Goal: Transaction & Acquisition: Book appointment/travel/reservation

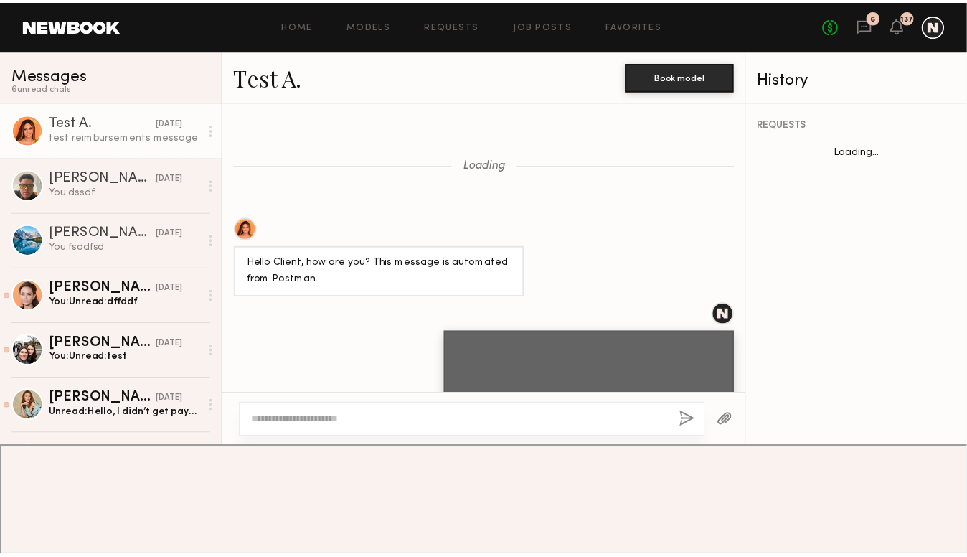
scroll to position [824, 0]
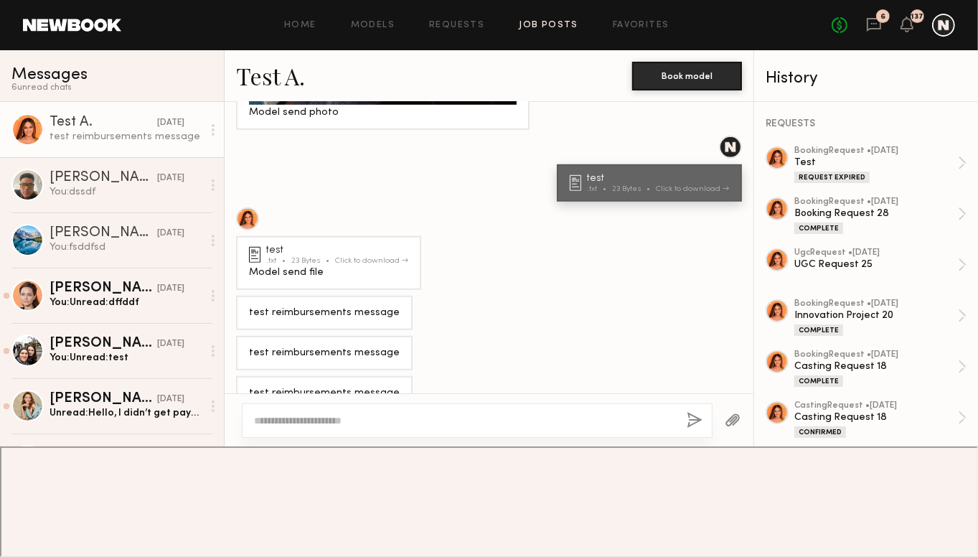
click at [546, 29] on link "Job Posts" at bounding box center [549, 25] width 60 height 9
click at [550, 30] on link "Job Posts" at bounding box center [549, 25] width 60 height 9
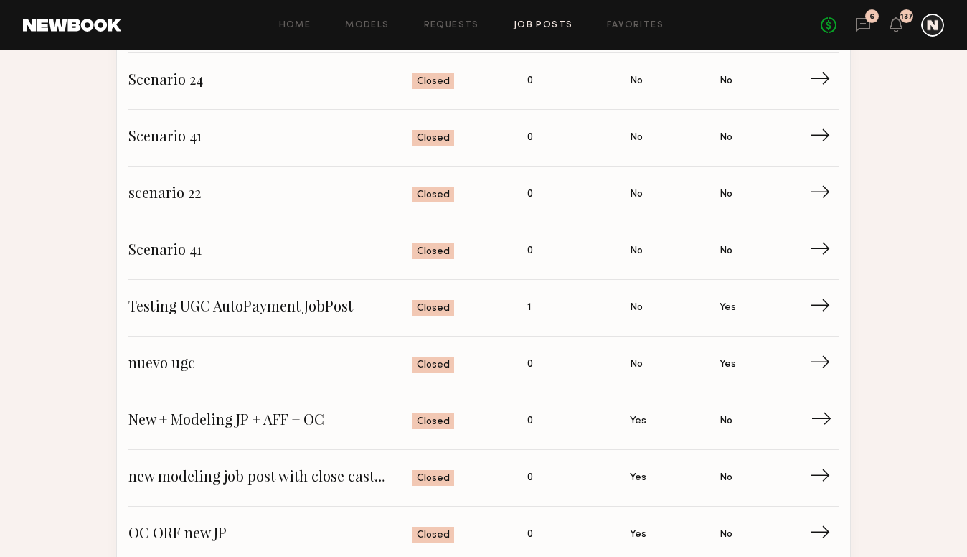
scroll to position [3385, 0]
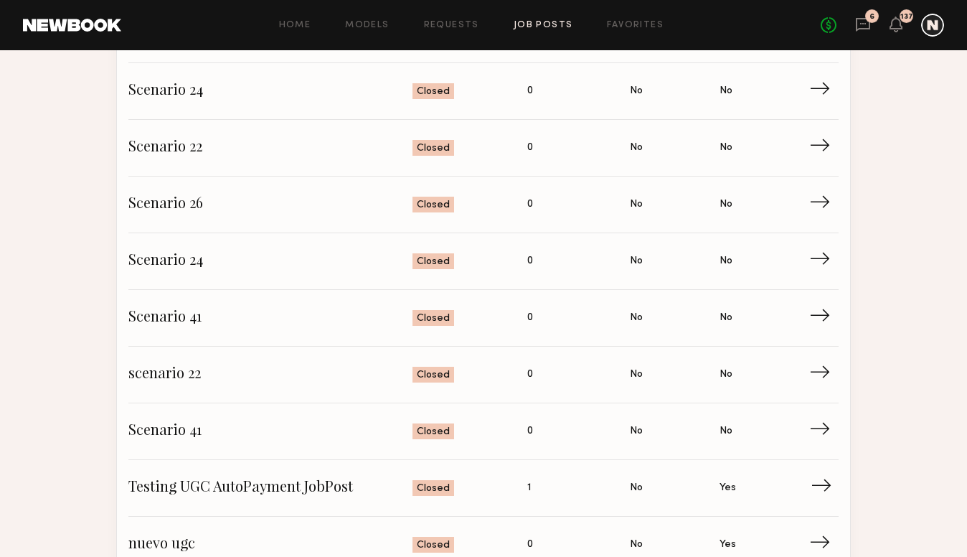
click at [510, 484] on span "Status: Closed" at bounding box center [471, 488] width 116 height 22
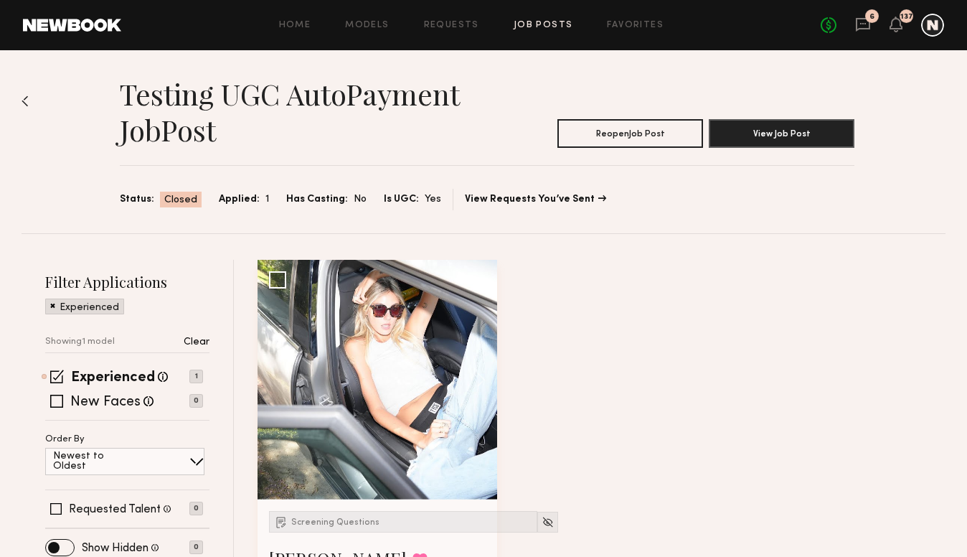
click at [26, 103] on img at bounding box center [25, 100] width 7 height 11
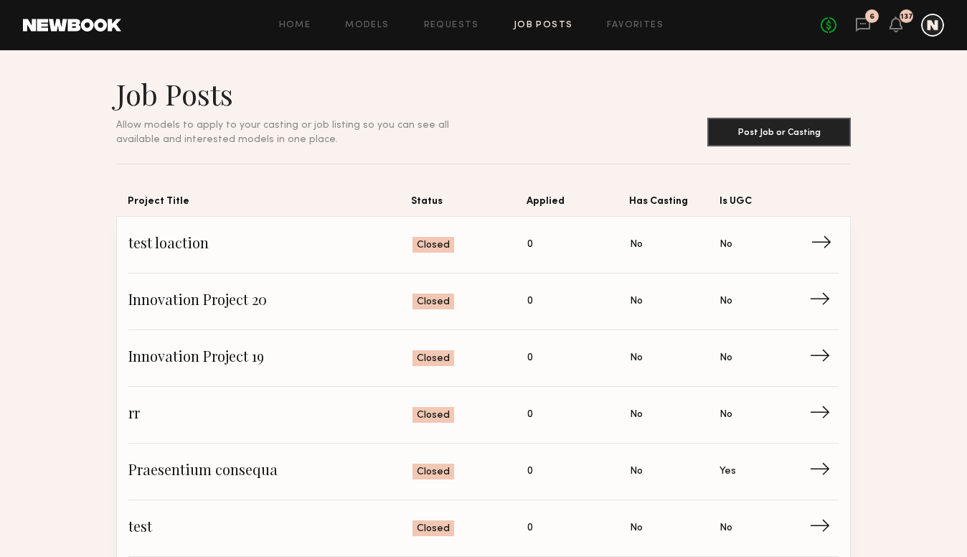
click at [354, 246] on span "test loaction" at bounding box center [270, 245] width 284 height 22
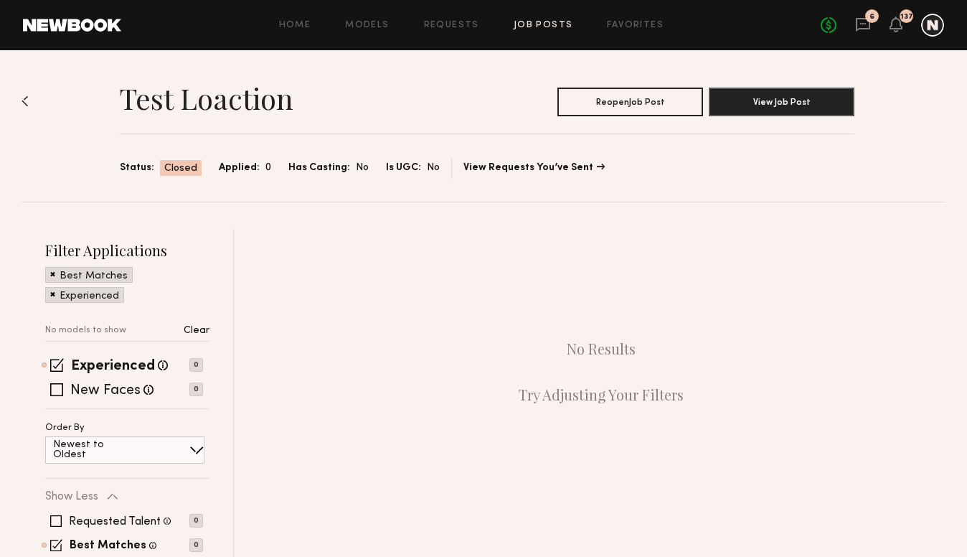
click at [24, 105] on img at bounding box center [25, 100] width 7 height 11
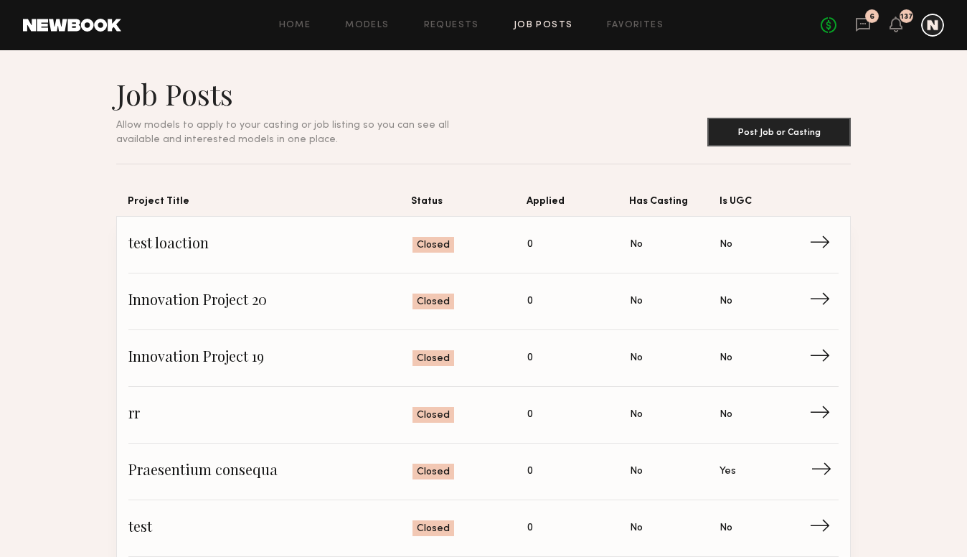
click at [675, 474] on span "Has Casting: No" at bounding box center [675, 472] width 90 height 22
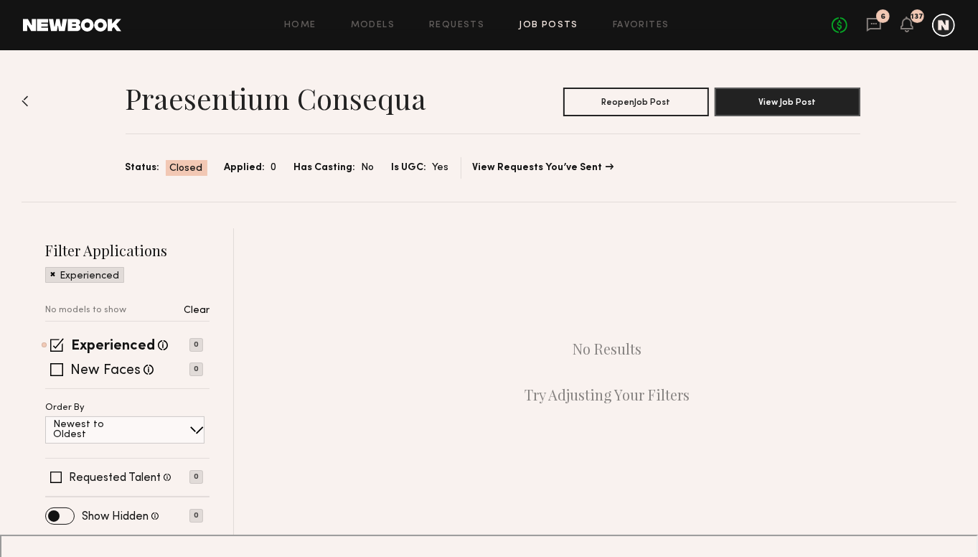
click at [192, 312] on p "Clear" at bounding box center [197, 311] width 26 height 10
click at [30, 109] on div "Praesentium consequa Reopen Job Post View Job Post Status: Closed Applied: 0 Ha…" at bounding box center [489, 125] width 935 height 151
click at [23, 100] on img at bounding box center [25, 100] width 7 height 11
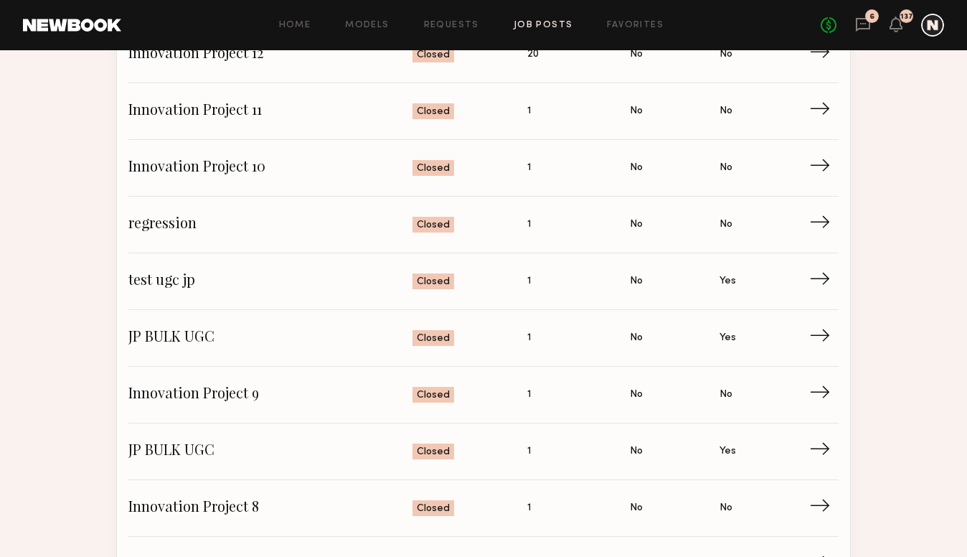
scroll to position [933, 0]
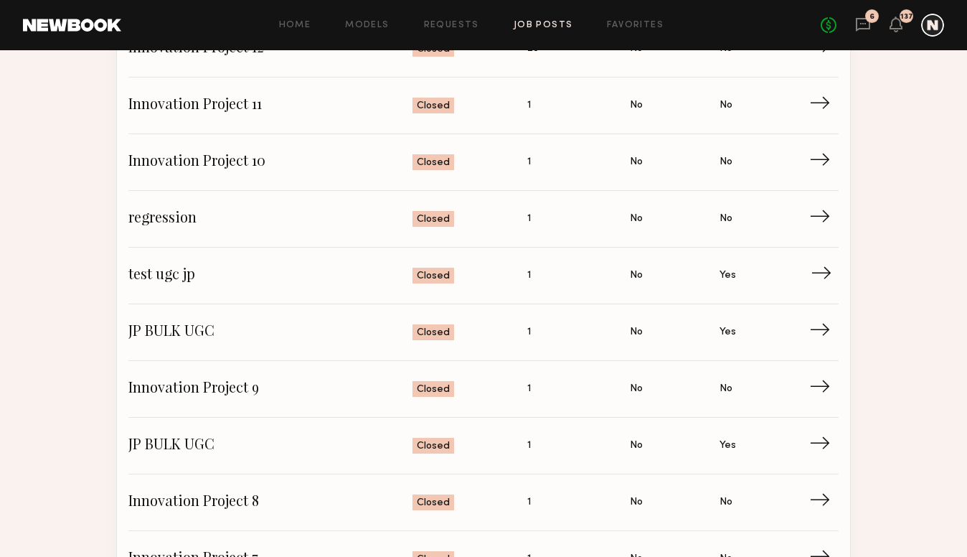
click at [835, 268] on span "→" at bounding box center [825, 276] width 29 height 22
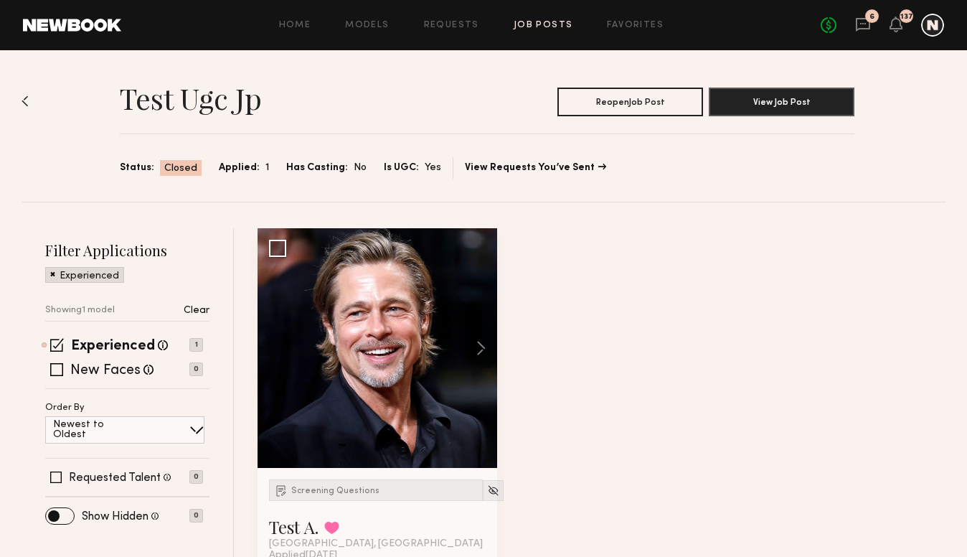
click at [205, 306] on p "Clear" at bounding box center [197, 311] width 26 height 10
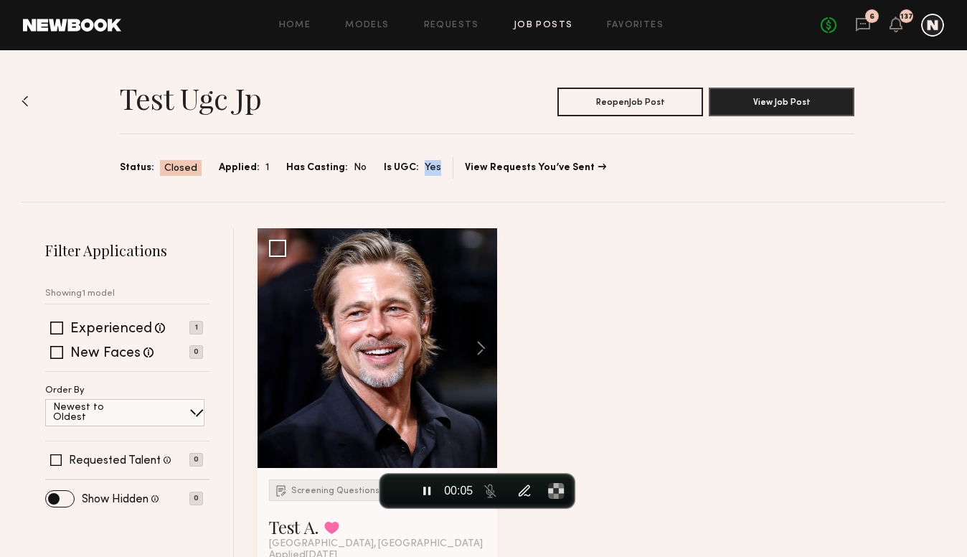
drag, startPoint x: 412, startPoint y: 166, endPoint x: 437, endPoint y: 169, distance: 25.2
click at [437, 169] on section "Status: Closed Applied: 1 Has Casting: No Is UGC: Yes View Requests You’ve Sent" at bounding box center [487, 168] width 735 height 22
click at [413, 192] on div "test ugc jp Reopen Job Post View Job Post Status: Closed Applied: 1 Has Casting…" at bounding box center [484, 125] width 924 height 151
click at [567, 170] on link "View Requests You’ve Sent" at bounding box center [535, 168] width 141 height 10
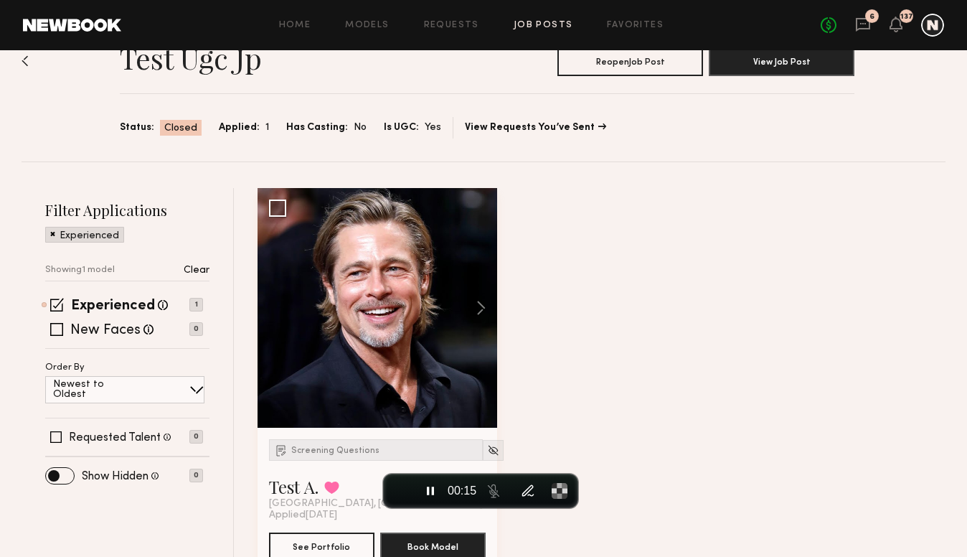
scroll to position [78, 0]
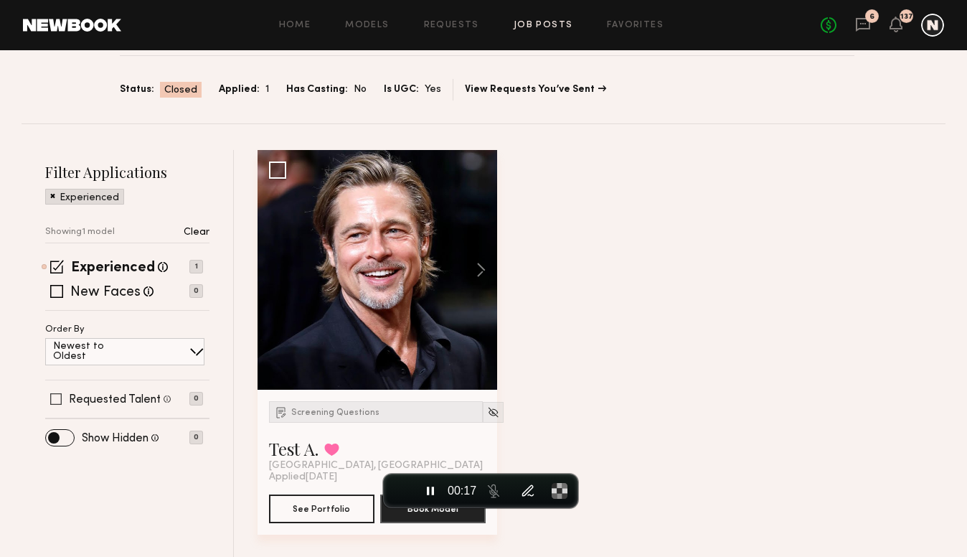
click at [57, 395] on span at bounding box center [55, 398] width 11 height 11
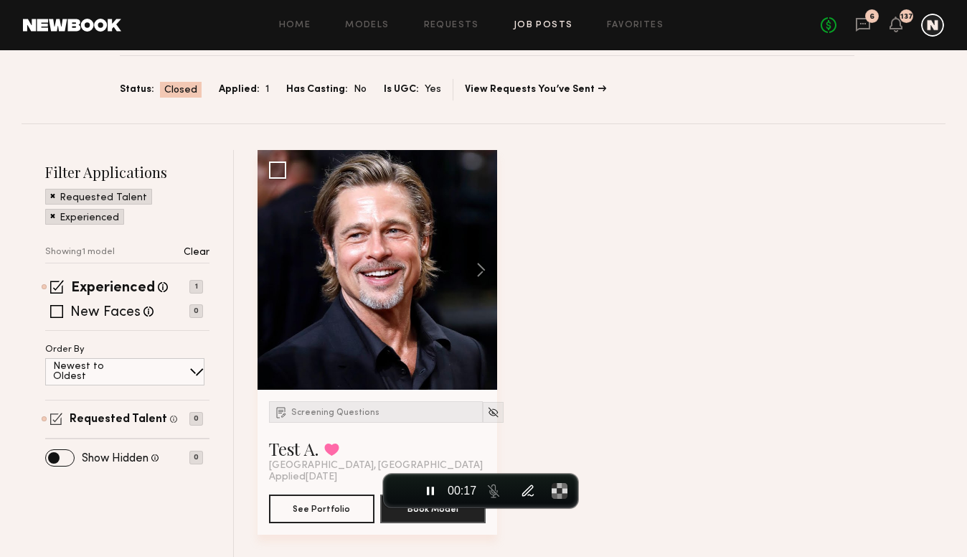
scroll to position [0, 0]
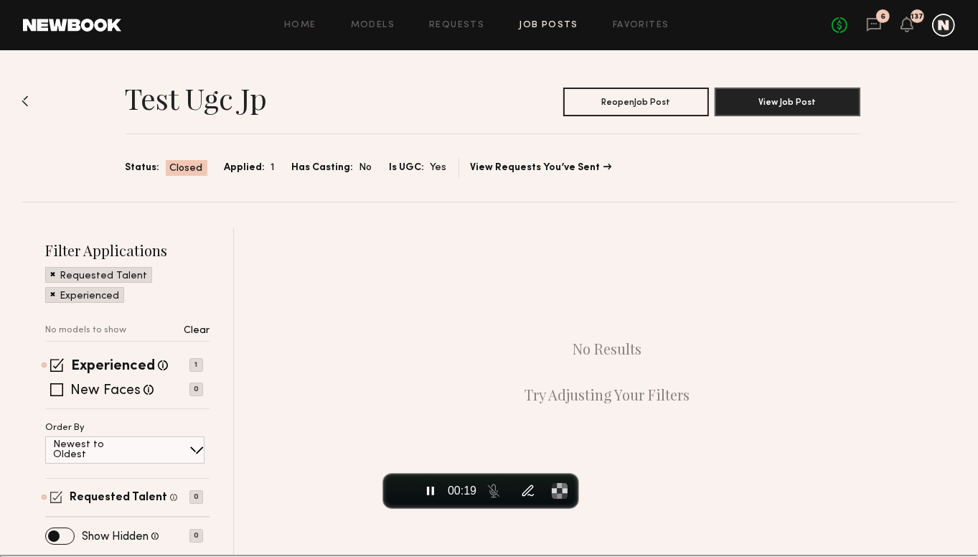
click at [60, 496] on span at bounding box center [56, 497] width 12 height 12
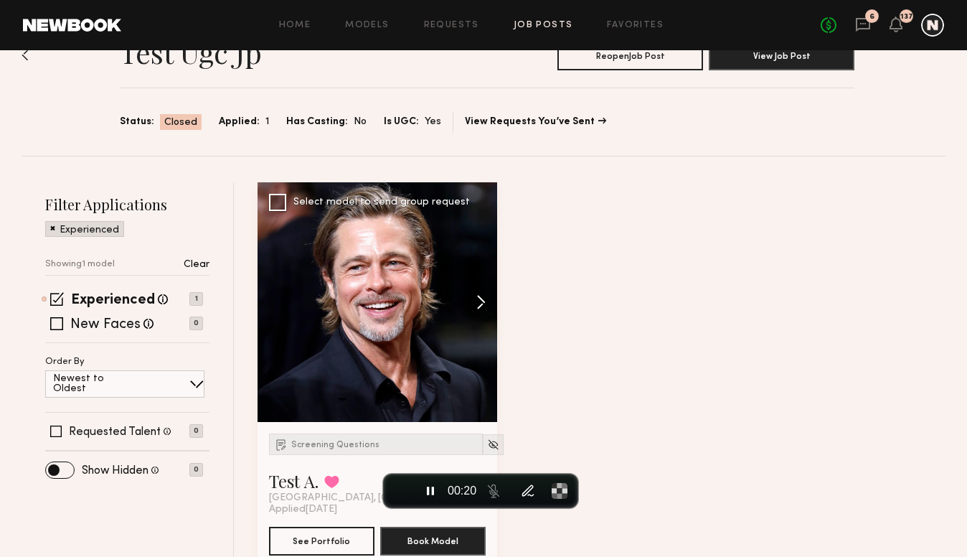
scroll to position [78, 0]
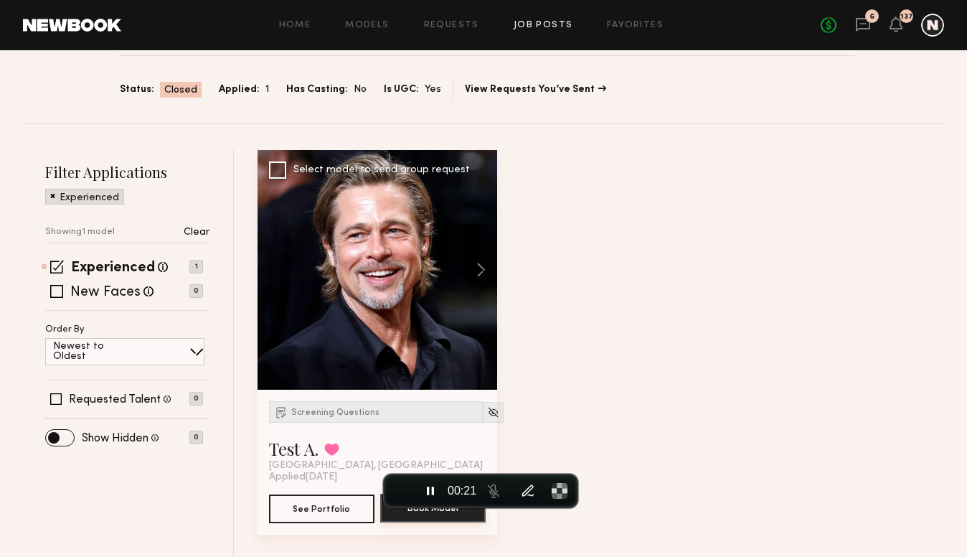
click at [413, 518] on button "Book Model" at bounding box center [432, 508] width 105 height 29
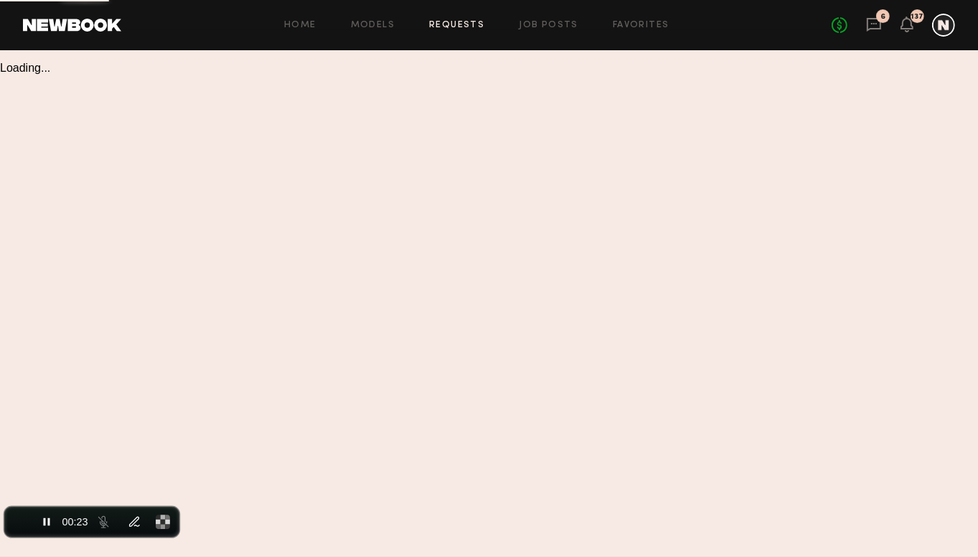
drag, startPoint x: 466, startPoint y: 487, endPoint x: 52, endPoint y: 596, distance: 428.2
click at [52, 556] on html "Home Models Requests Job Posts Favorites Sign Out No fees up to $5,000 6 137 Lo…" at bounding box center [489, 333] width 978 height 667
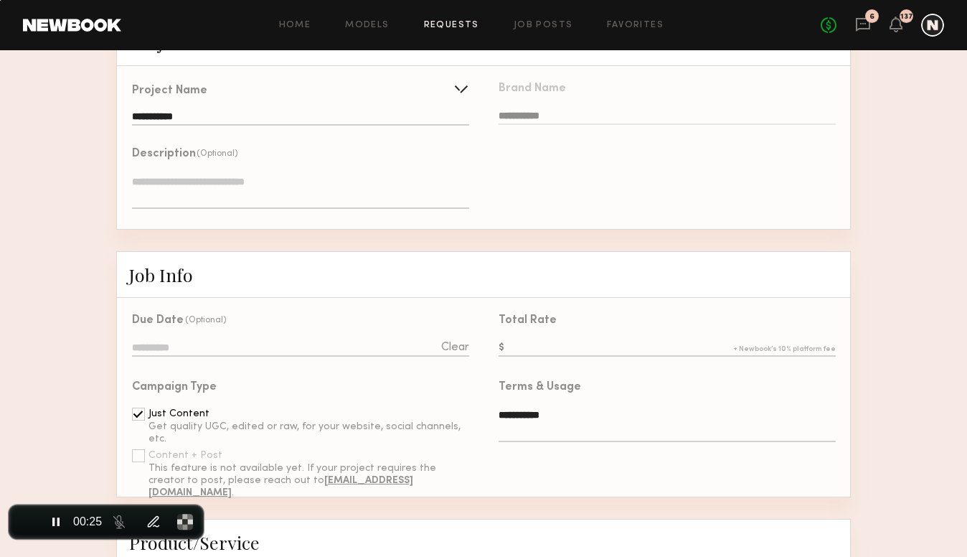
scroll to position [215, 0]
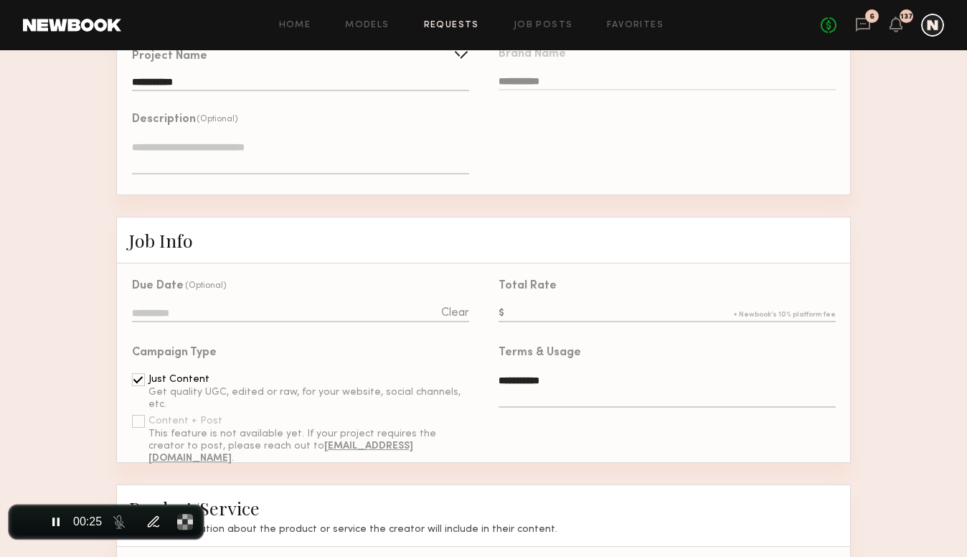
click at [573, 319] on input "text" at bounding box center [667, 314] width 337 height 16
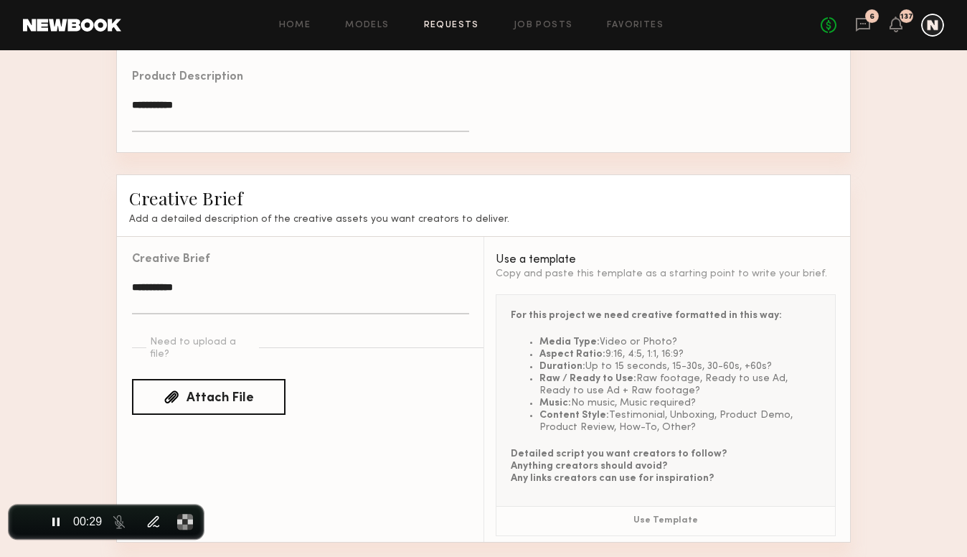
scroll to position [993, 0]
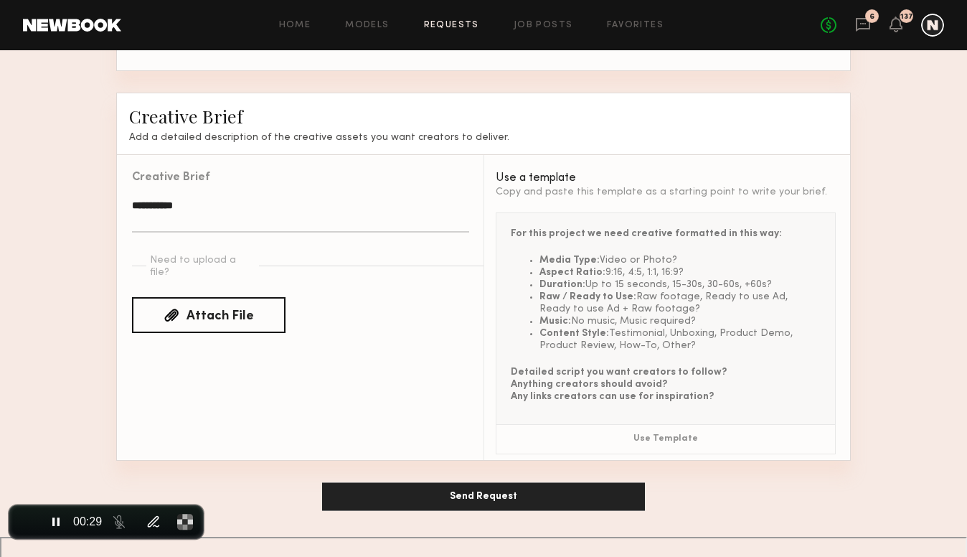
type input "**"
click at [485, 511] on button "Send Request" at bounding box center [483, 496] width 323 height 29
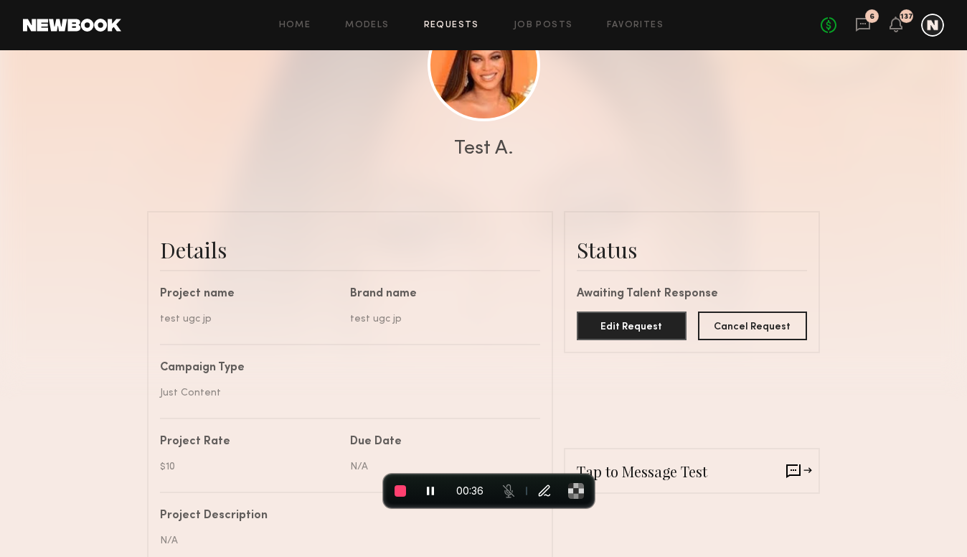
scroll to position [287, 0]
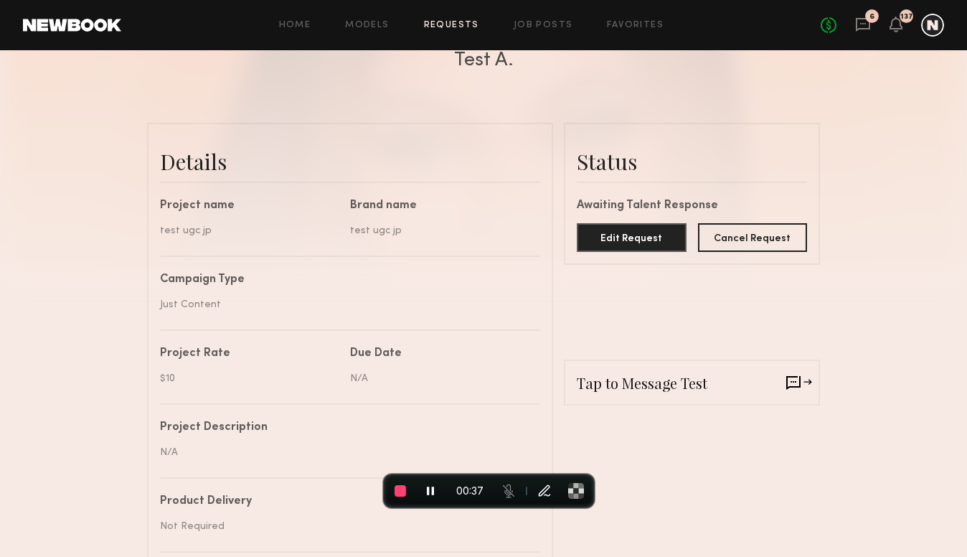
drag, startPoint x: 161, startPoint y: 238, endPoint x: 270, endPoint y: 239, distance: 109.1
click at [270, 238] on div "test ugc jp" at bounding box center [249, 230] width 179 height 15
click at [316, 230] on div "test ugc jp" at bounding box center [249, 230] width 179 height 15
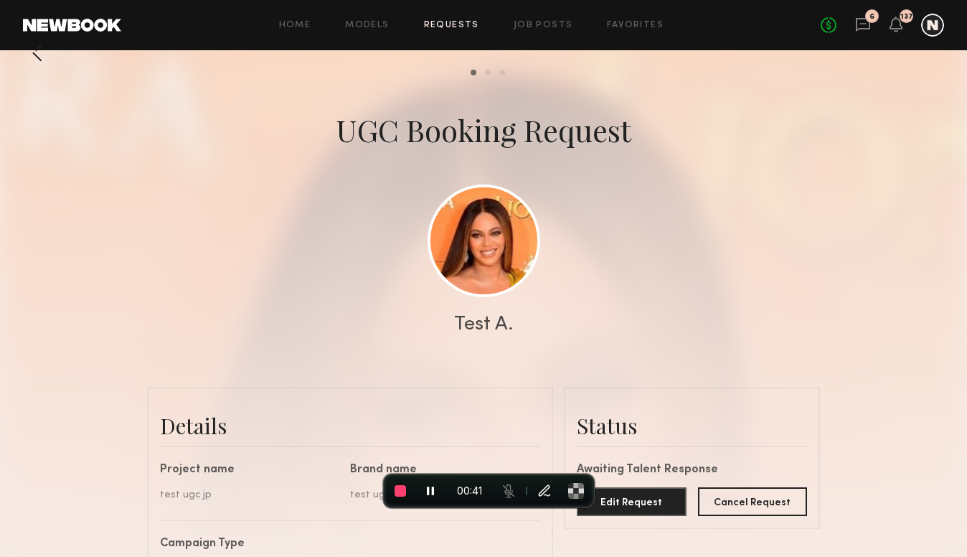
scroll to position [0, 0]
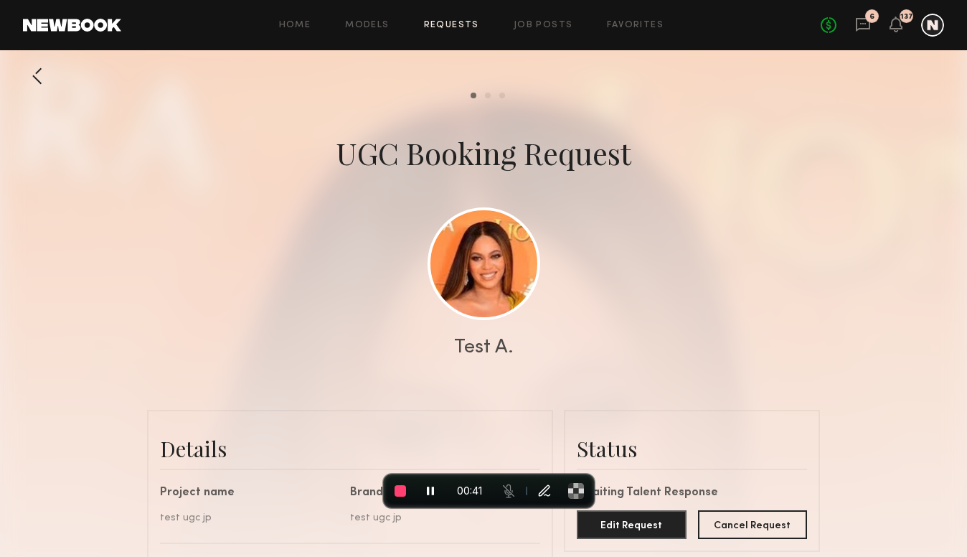
click at [562, 32] on div "Home Models Requests Job Posts Favorites Sign Out No fees up to $5,000 6 137" at bounding box center [532, 25] width 823 height 23
click at [562, 29] on link "Job Posts" at bounding box center [544, 25] width 60 height 9
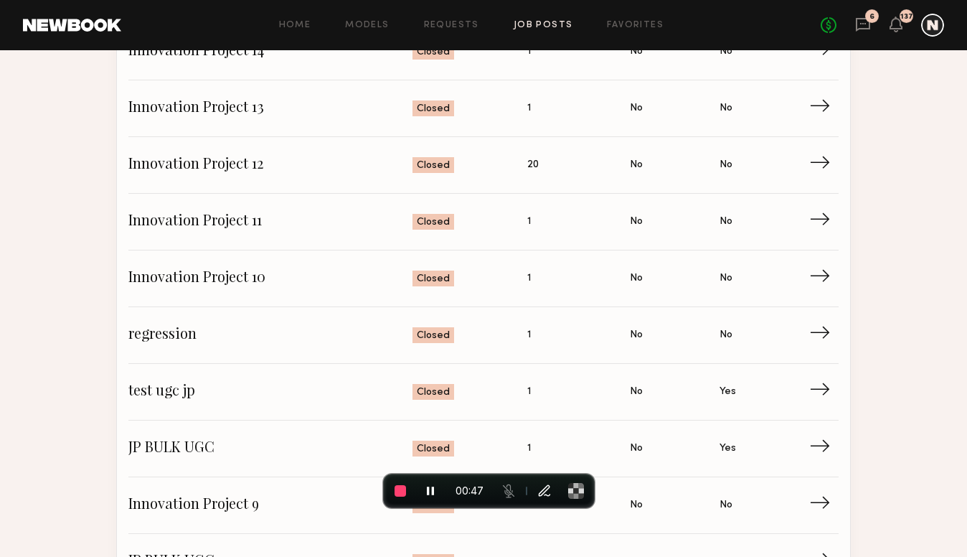
scroll to position [861, 0]
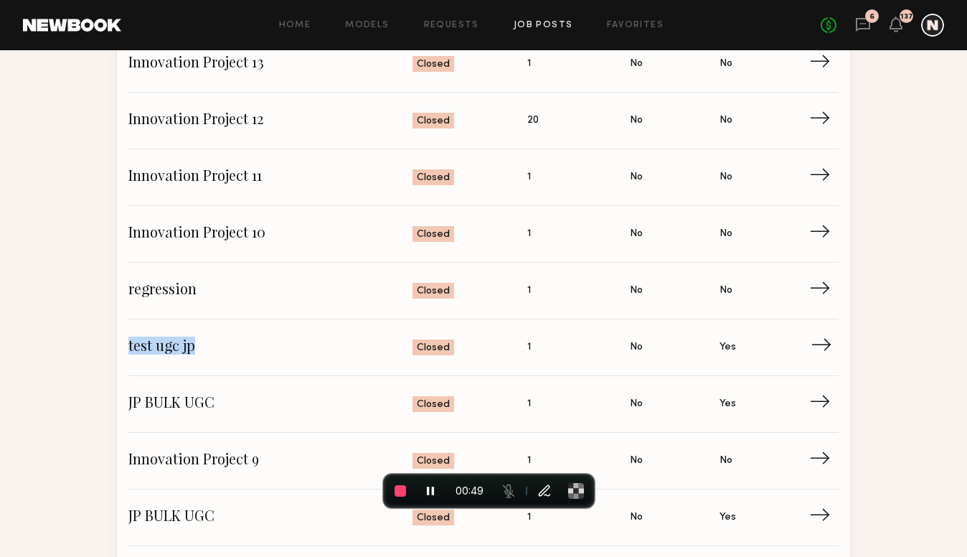
drag, startPoint x: 125, startPoint y: 344, endPoint x: 231, endPoint y: 339, distance: 106.3
click at [228, 340] on div "test loaction Status: Closed Applied: 0 Has Casting: No Is UGC: No → Innovation…" at bounding box center [483, 206] width 733 height 1700
click at [832, 339] on span "→" at bounding box center [825, 348] width 29 height 22
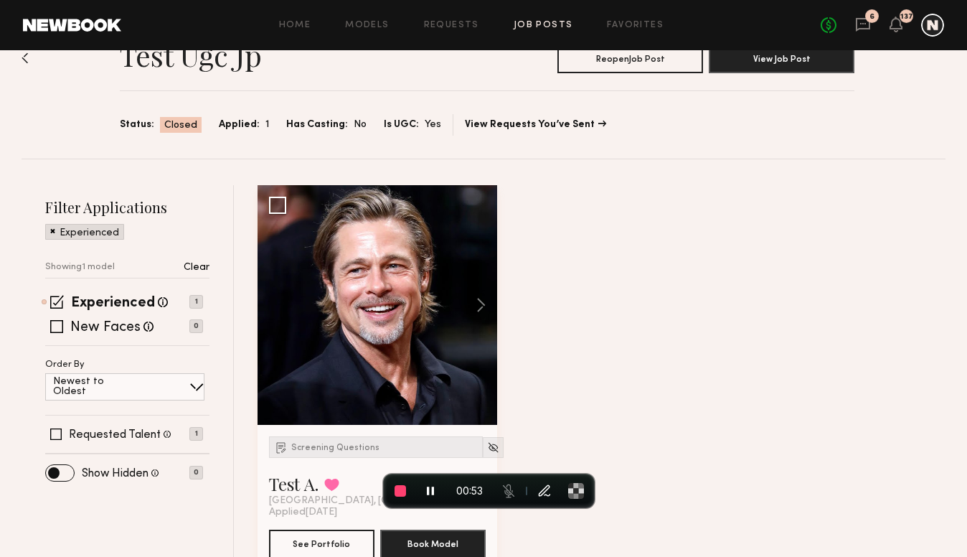
scroll to position [78, 0]
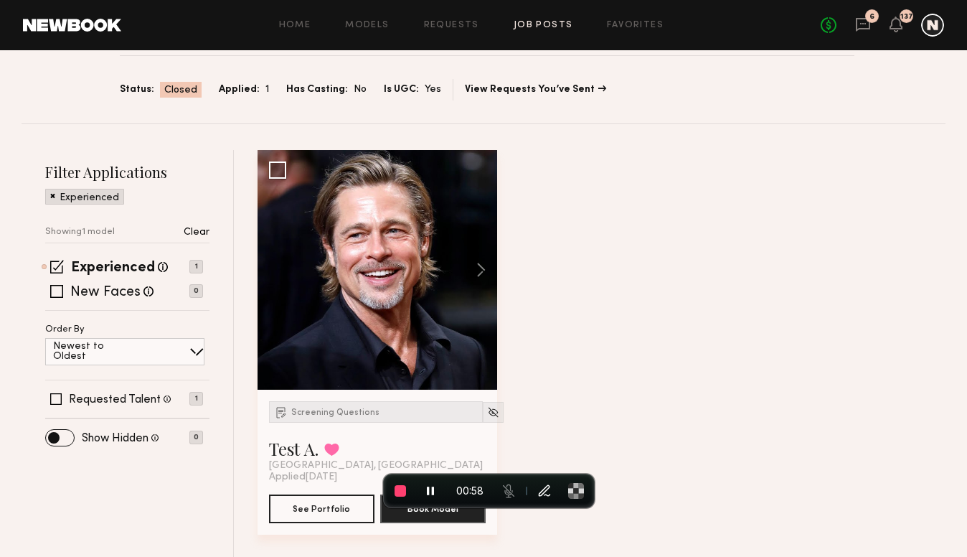
click at [201, 235] on p "Clear" at bounding box center [197, 232] width 26 height 10
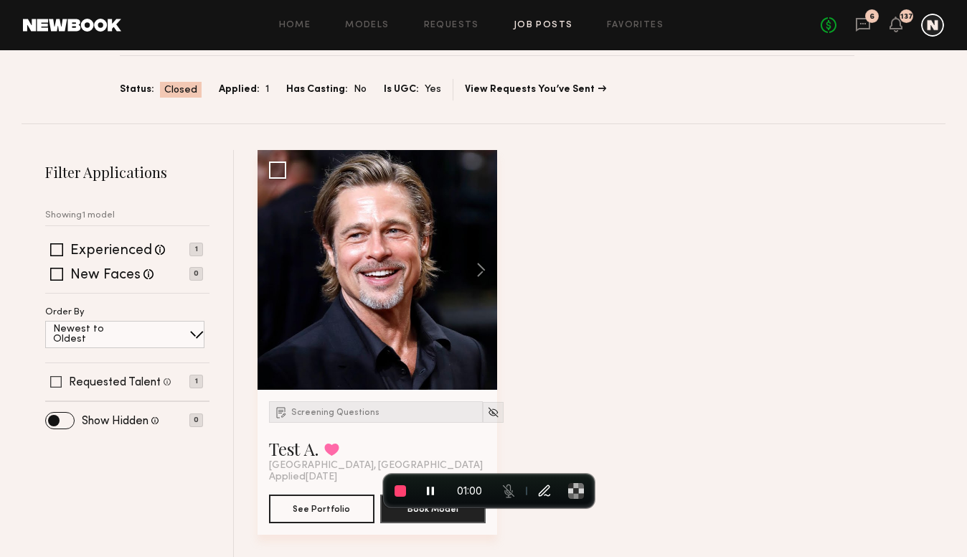
click at [60, 380] on span at bounding box center [55, 381] width 11 height 11
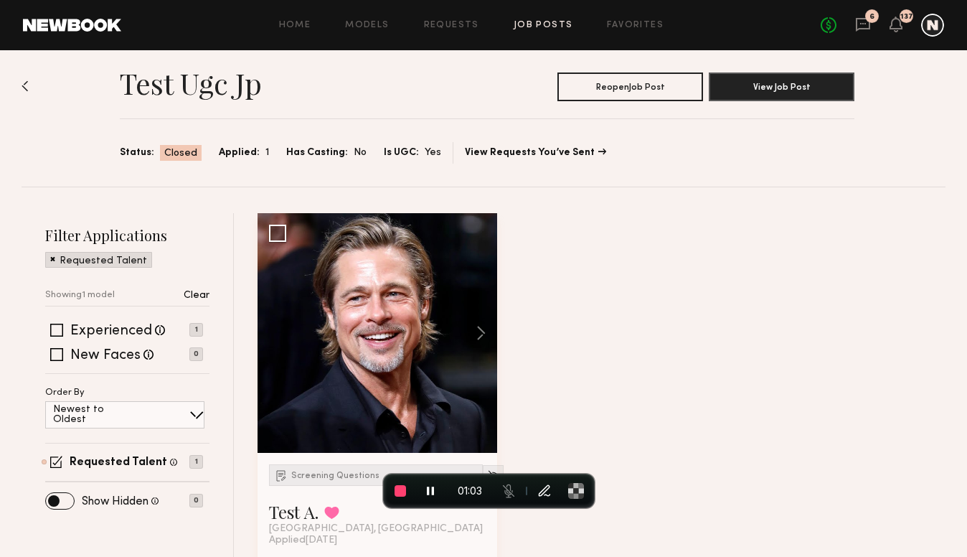
scroll to position [0, 0]
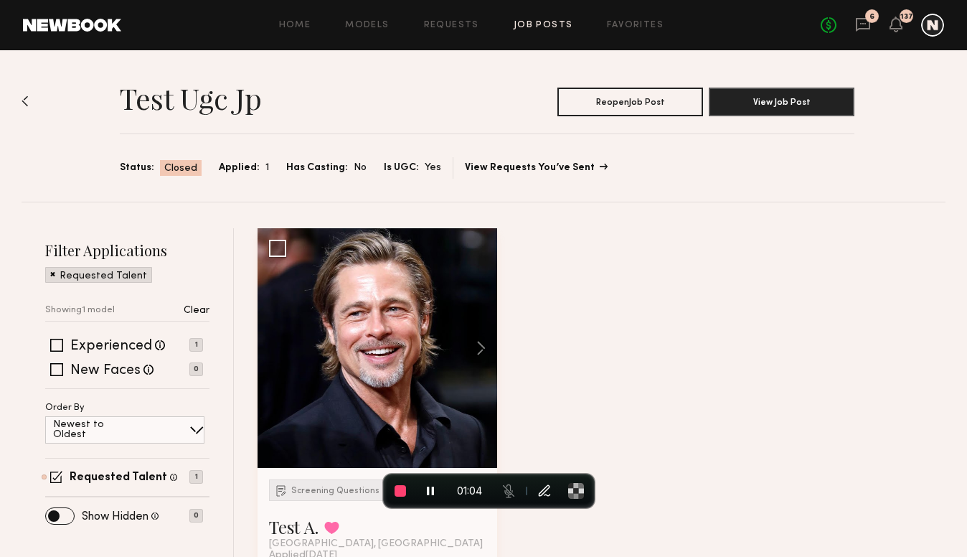
click at [571, 170] on link "View Requests You’ve Sent" at bounding box center [535, 168] width 141 height 10
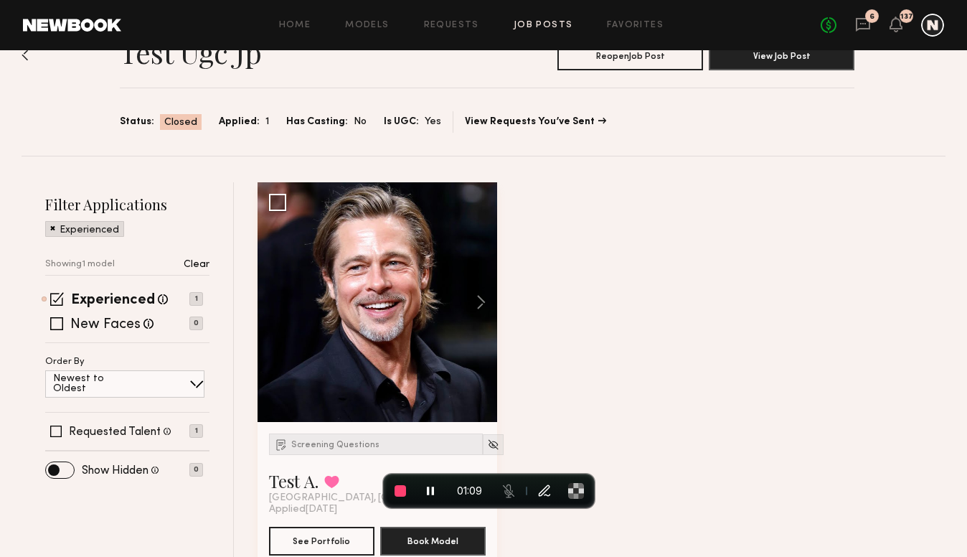
scroll to position [78, 0]
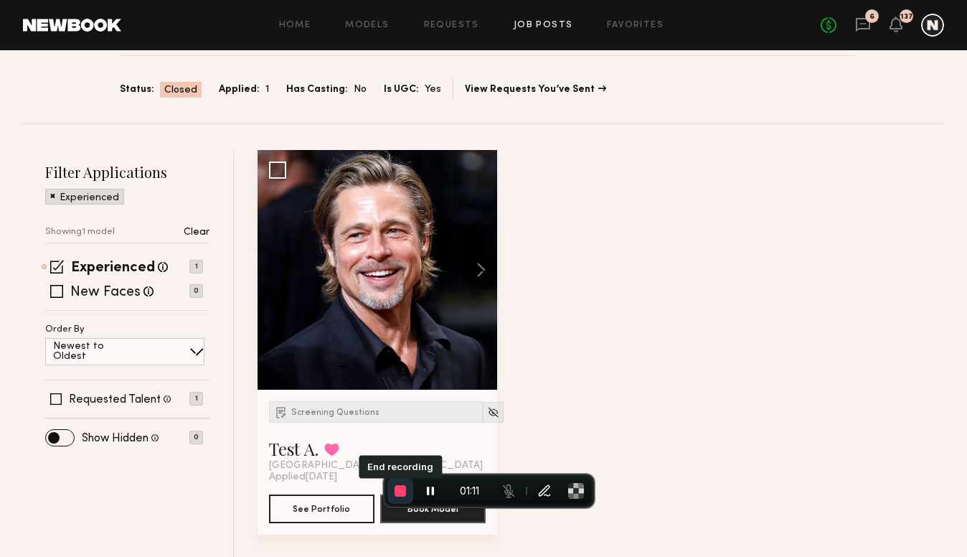
click at [402, 488] on span "End recording" at bounding box center [400, 490] width 11 height 11
